Goal: Task Accomplishment & Management: Manage account settings

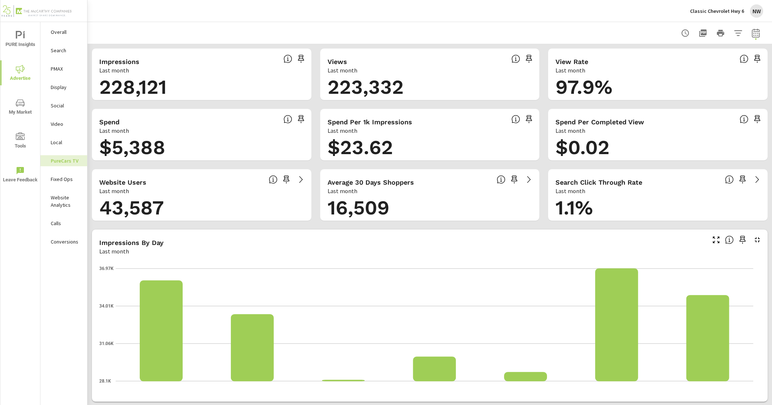
scroll to position [905, 0]
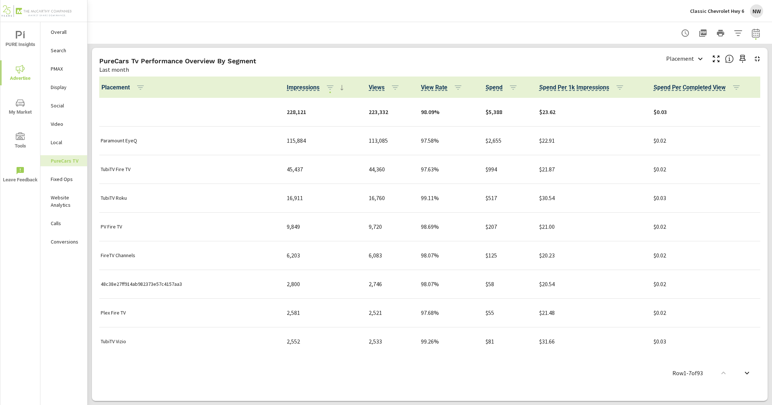
click at [761, 8] on div "NW" at bounding box center [756, 10] width 13 height 13
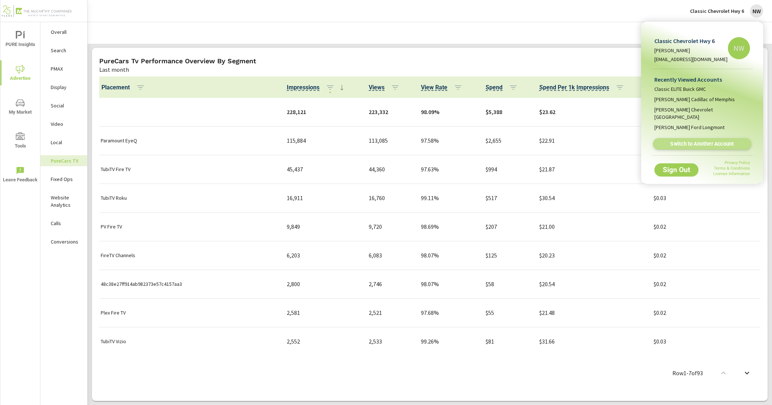
click at [713, 140] on span "Switch to Another Account" at bounding box center [702, 143] width 90 height 7
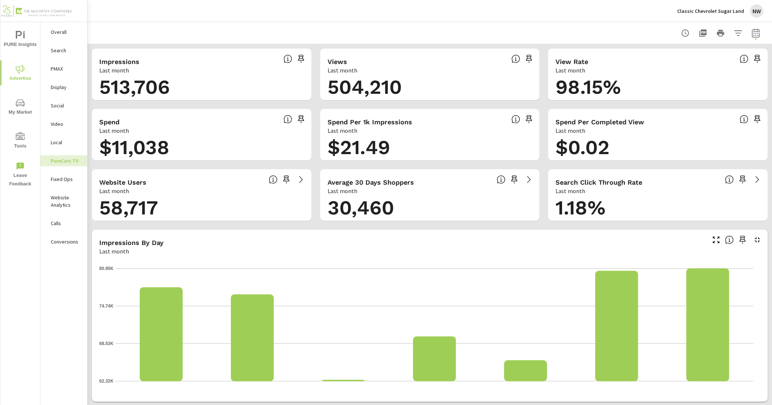
click at [699, 34] on icon "button" at bounding box center [702, 32] width 7 height 7
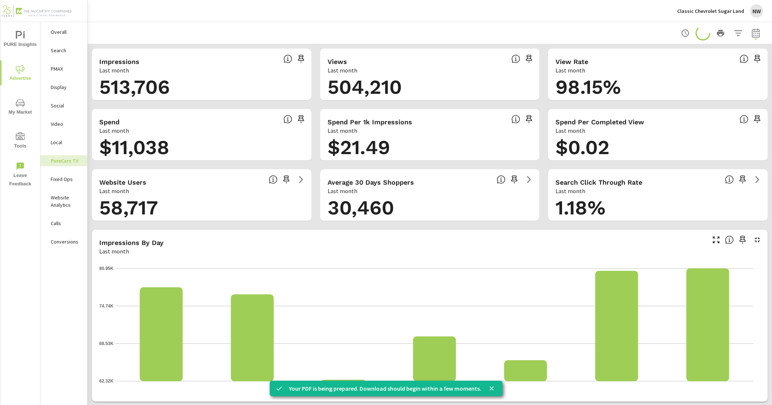
scroll to position [0, 0]
